Goal: Task Accomplishment & Management: Use online tool/utility

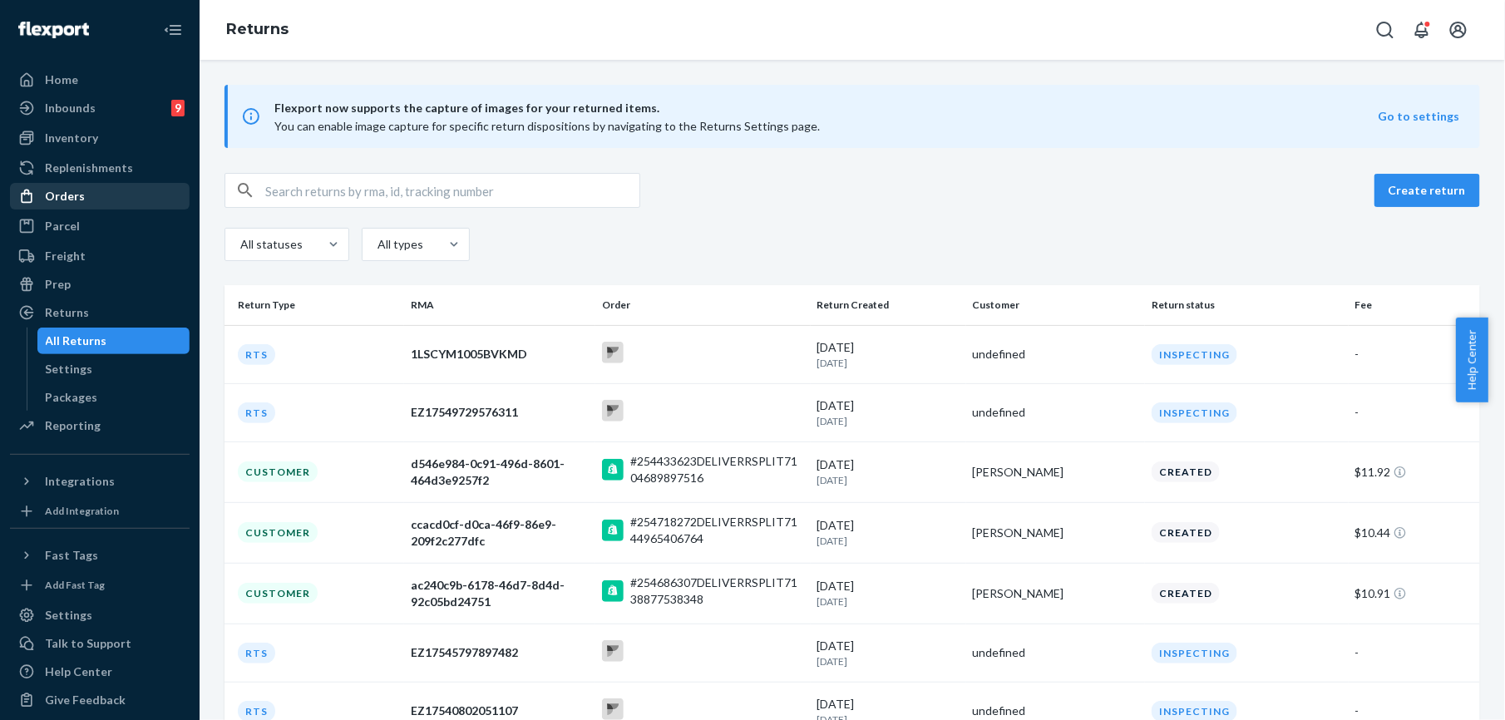
click at [54, 196] on div "Orders" at bounding box center [65, 196] width 40 height 17
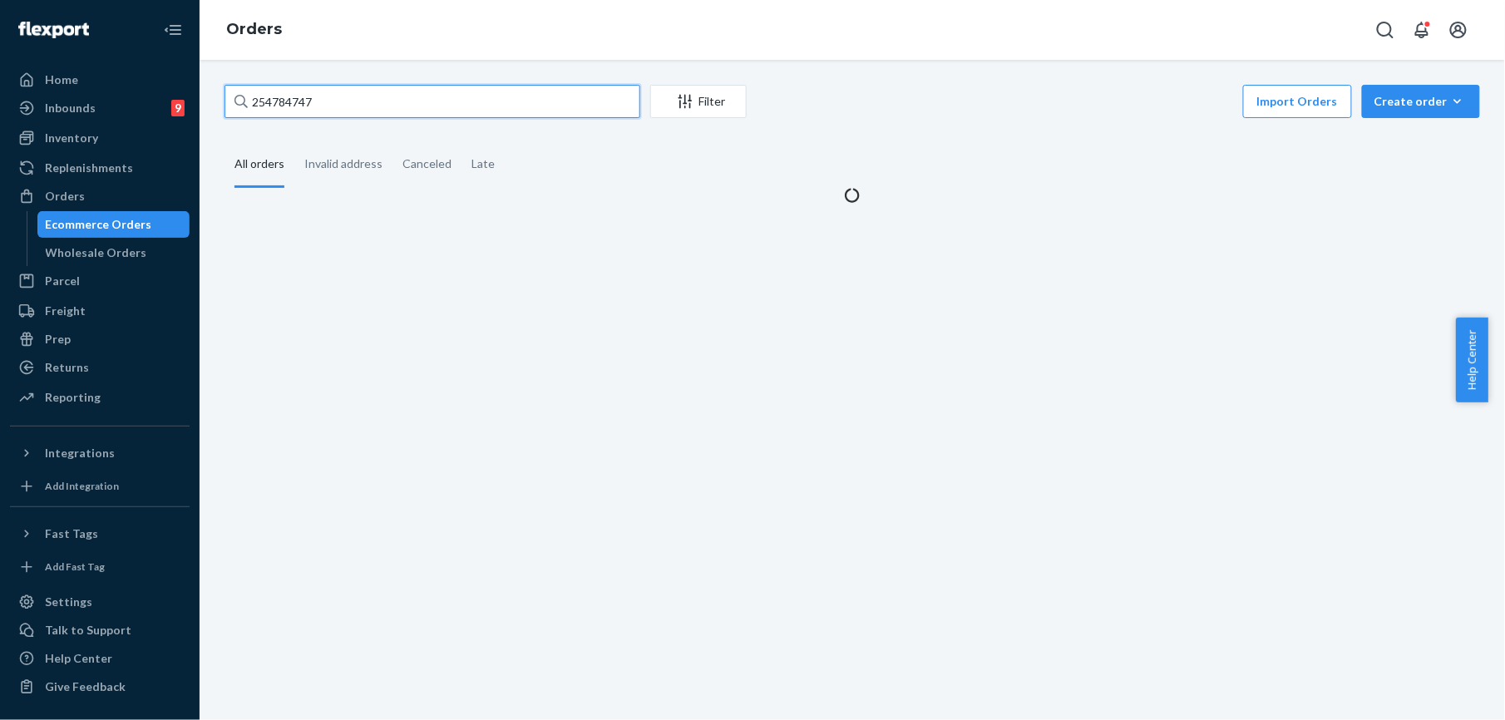
click at [327, 96] on input "254784747" at bounding box center [432, 101] width 416 height 33
paste input "55073"
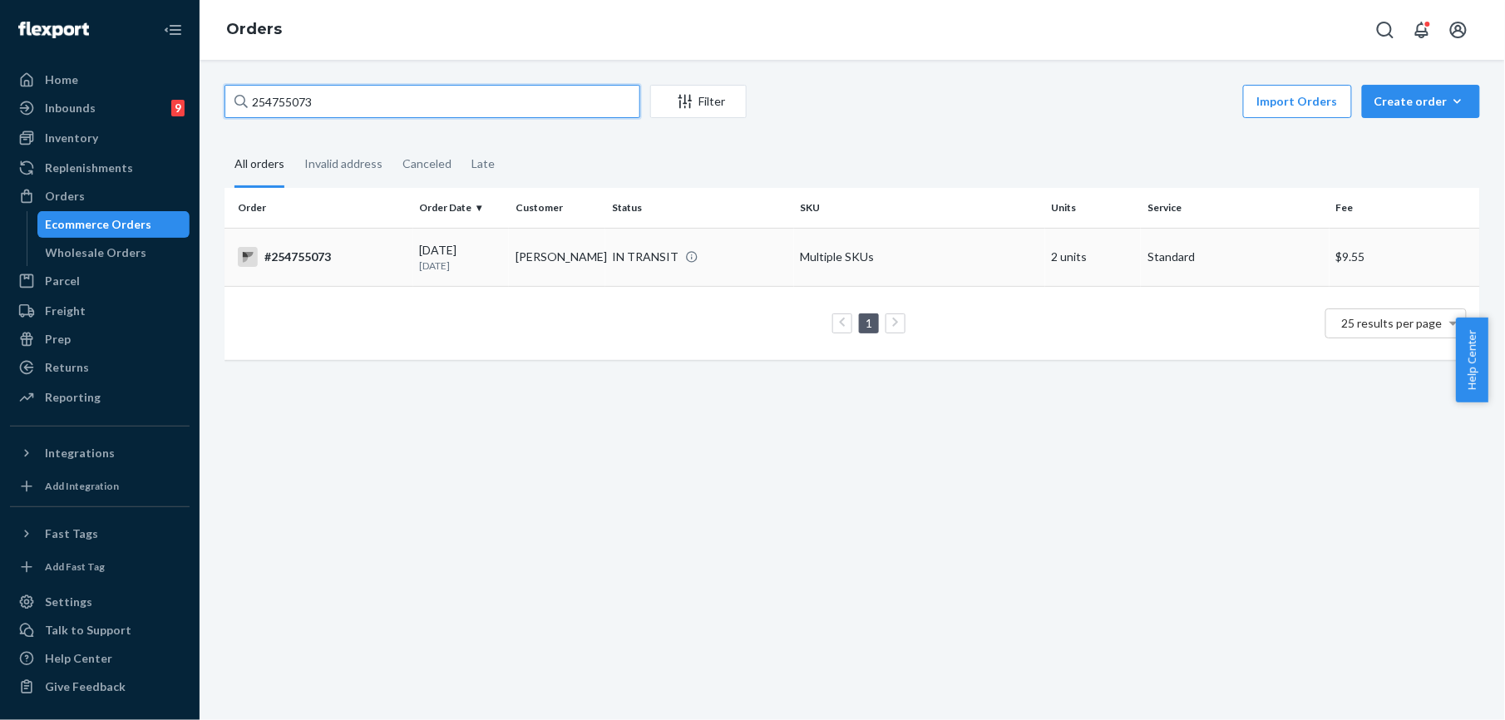
type input "254755073"
click at [286, 259] on div "#254755073" at bounding box center [322, 257] width 169 height 20
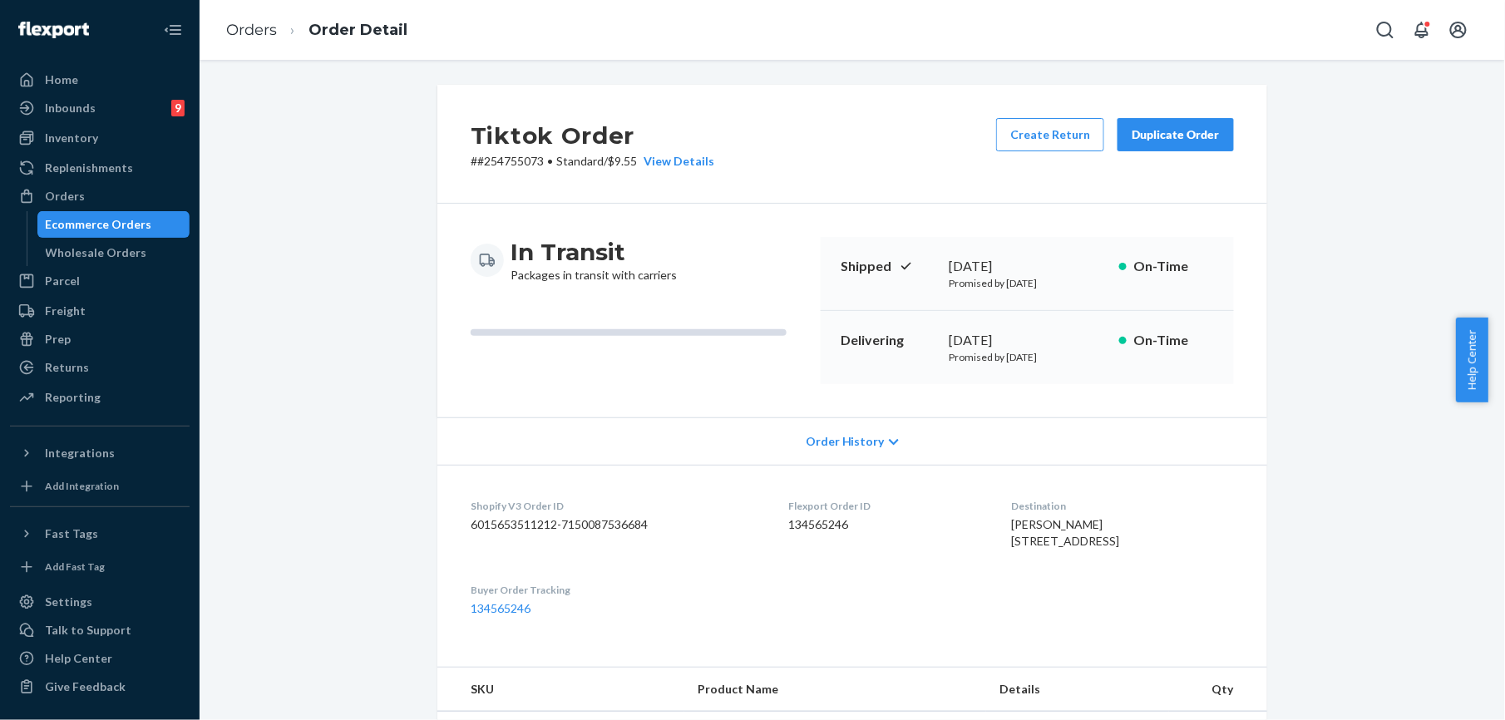
click at [1165, 138] on div "Duplicate Order" at bounding box center [1175, 134] width 88 height 17
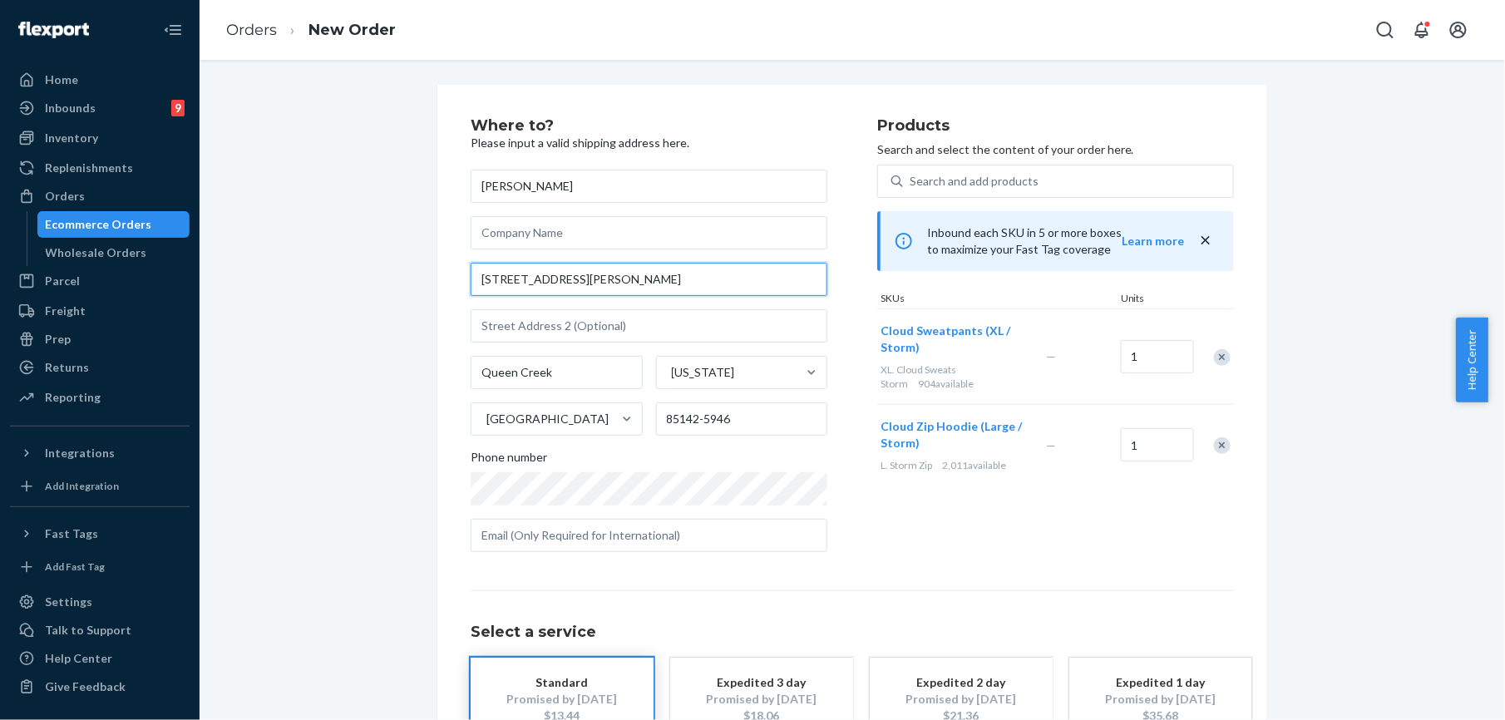
click at [620, 270] on input "[STREET_ADDRESS][PERSON_NAME]" at bounding box center [649, 279] width 357 height 33
click at [620, 267] on input "[STREET_ADDRESS][PERSON_NAME]" at bounding box center [649, 279] width 357 height 33
click at [620, 264] on input "[STREET_ADDRESS][PERSON_NAME]" at bounding box center [649, 279] width 357 height 33
click at [613, 269] on input "[STREET_ADDRESS][PERSON_NAME]" at bounding box center [649, 279] width 357 height 33
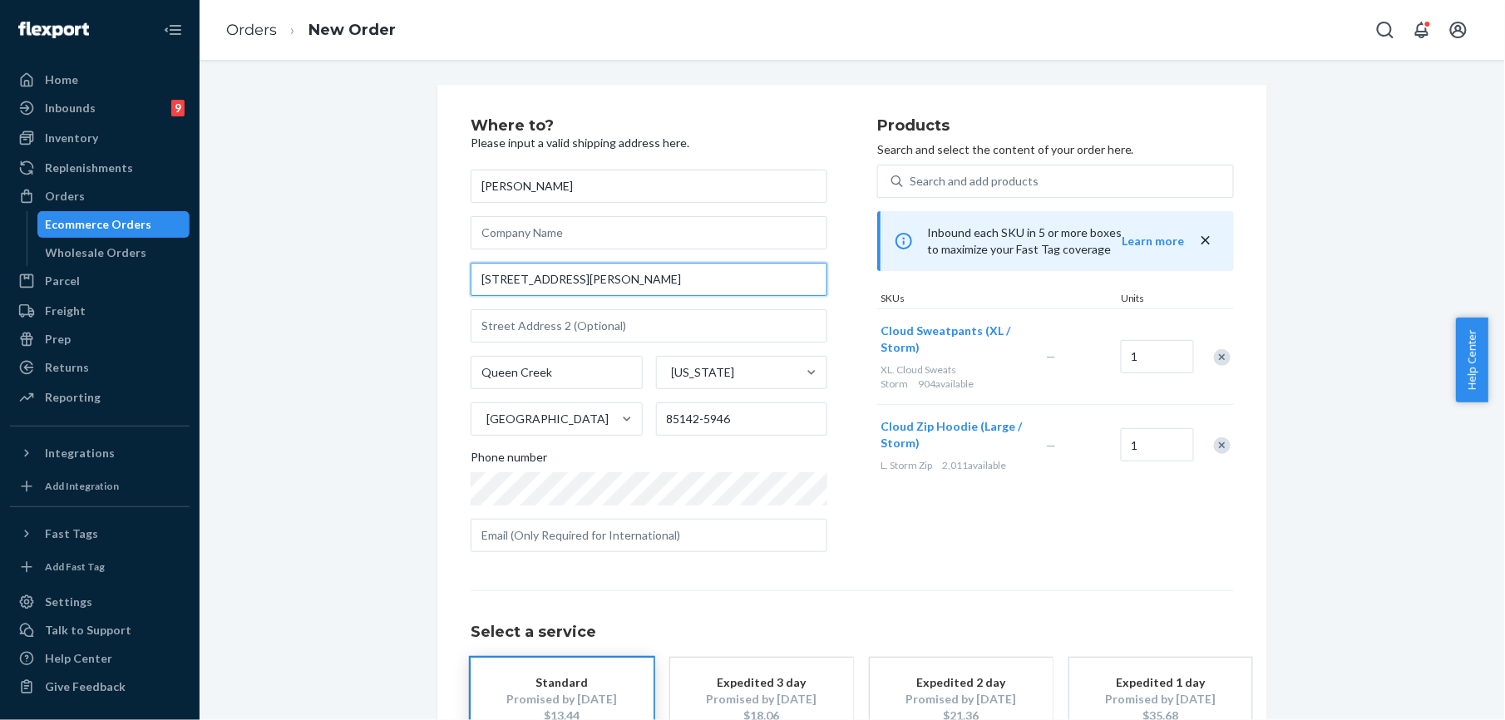
click at [613, 269] on input "[STREET_ADDRESS][PERSON_NAME]" at bounding box center [649, 279] width 357 height 33
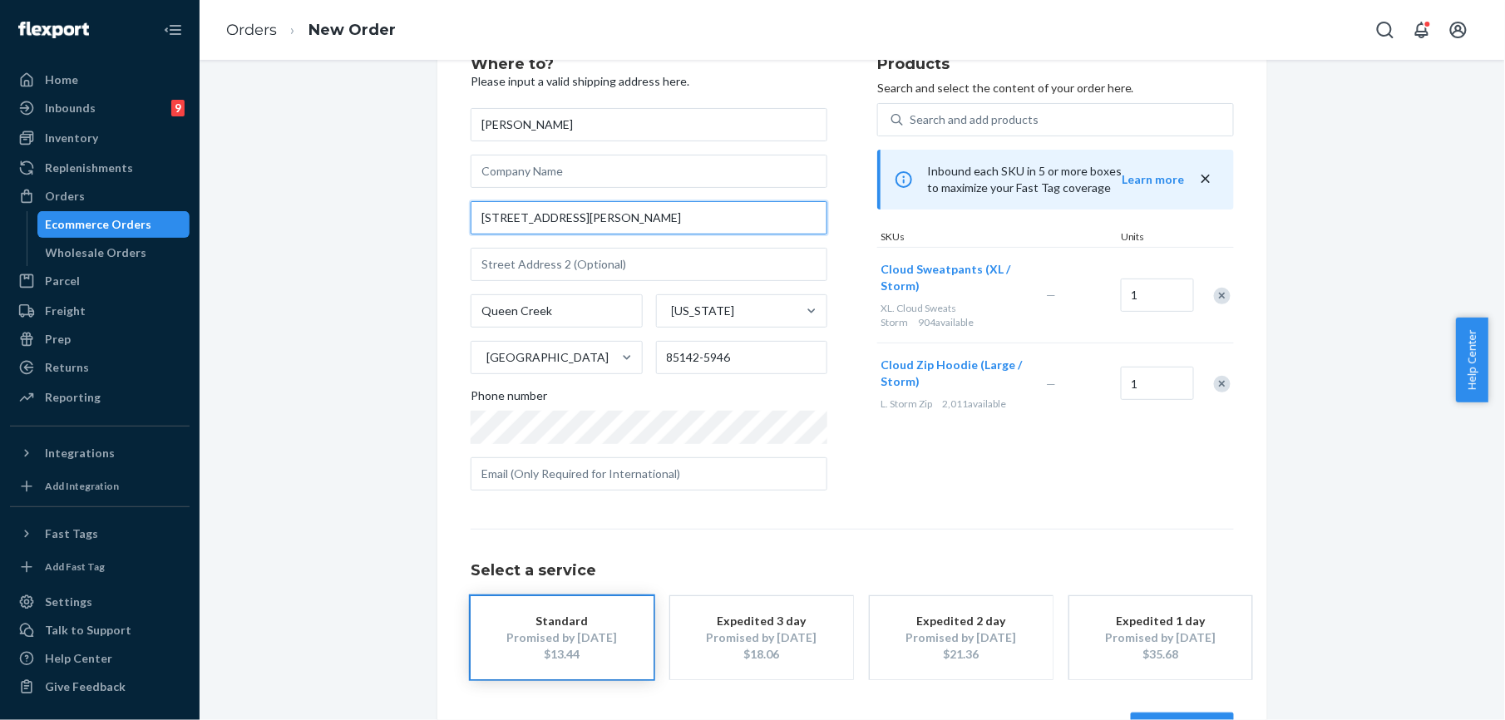
scroll to position [120, 0]
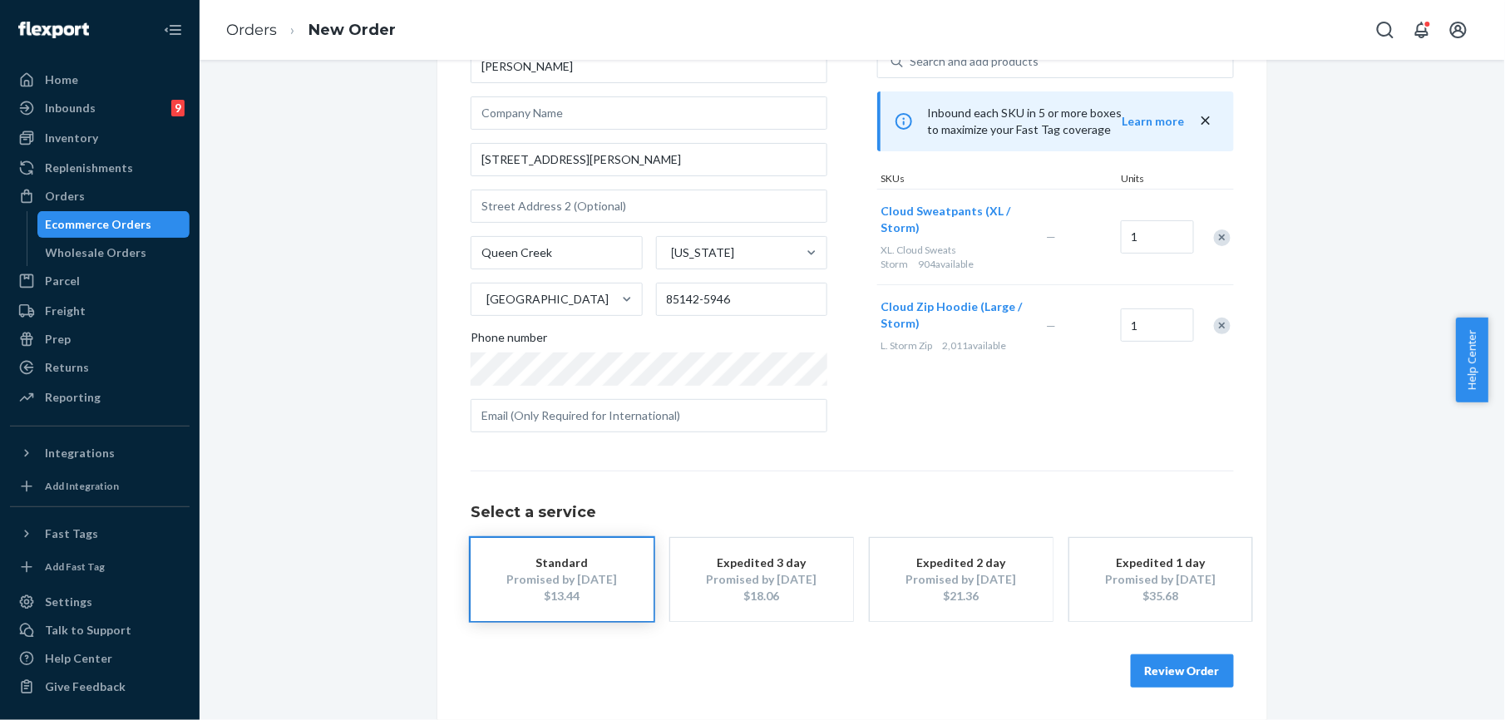
click at [1161, 673] on button "Review Order" at bounding box center [1182, 670] width 103 height 33
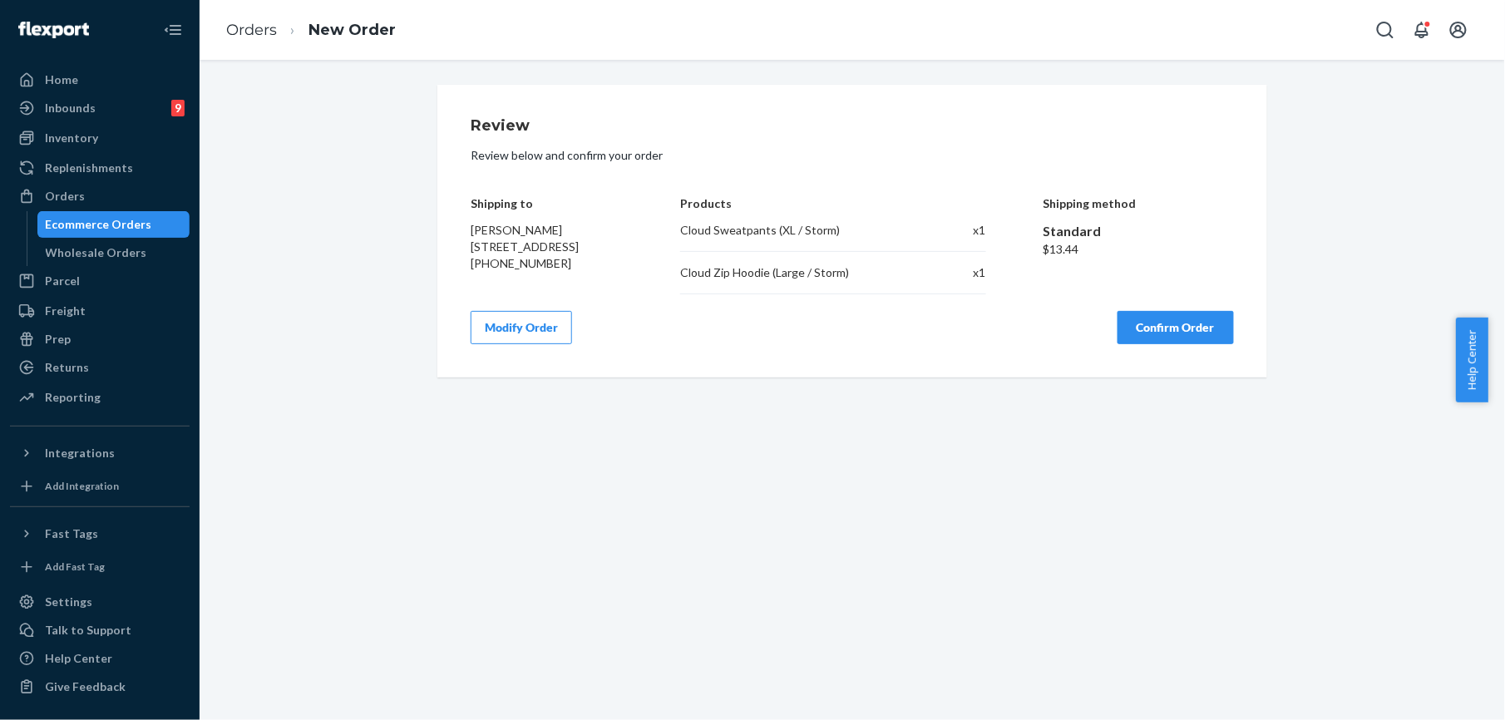
scroll to position [0, 0]
click at [1165, 329] on button "Confirm Order" at bounding box center [1175, 327] width 116 height 33
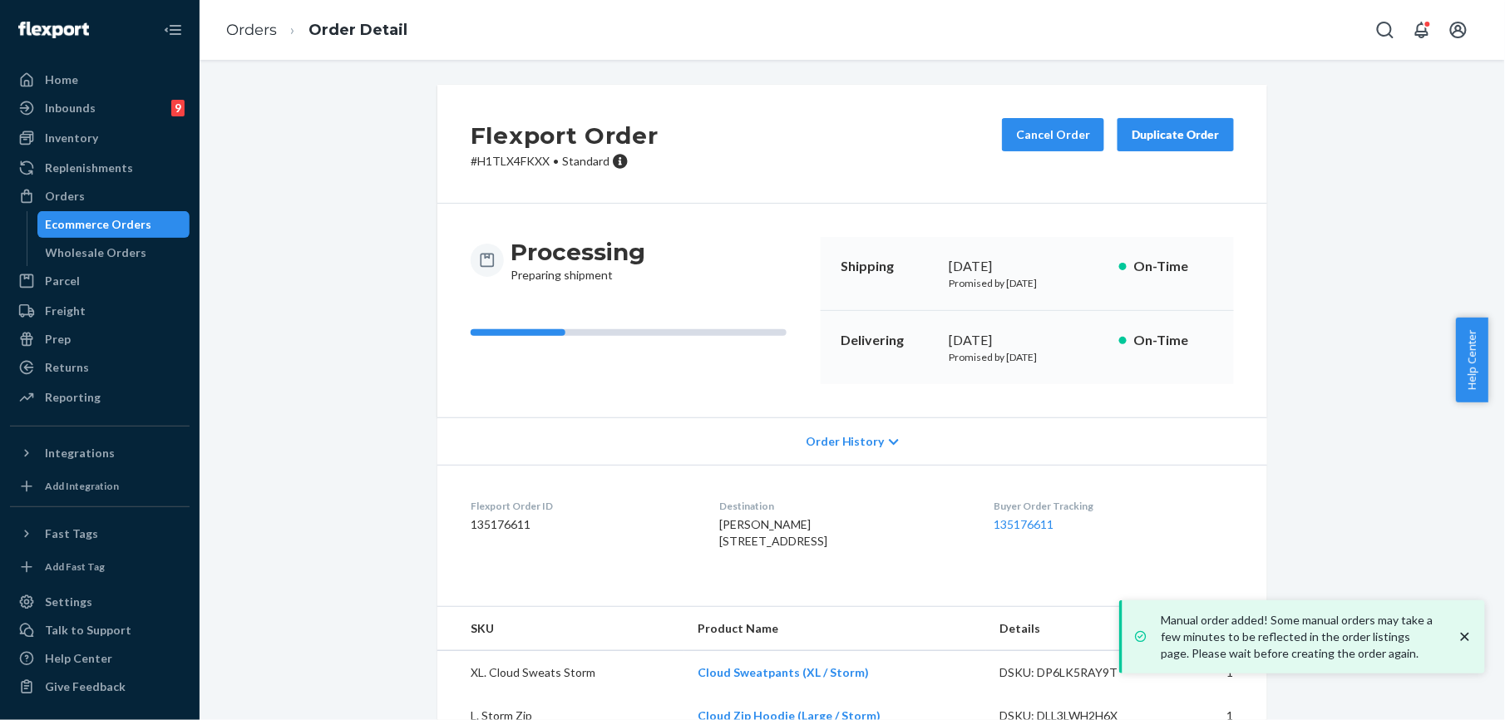
drag, startPoint x: 712, startPoint y: 554, endPoint x: 723, endPoint y: 574, distance: 22.7
click at [723, 574] on dl "Flexport Order ID 135176611 Destination [PERSON_NAME] [STREET_ADDRESS] Buyer Or…" at bounding box center [852, 527] width 830 height 125
copy span "[STREET_ADDRESS]"
